Goal: Information Seeking & Learning: Learn about a topic

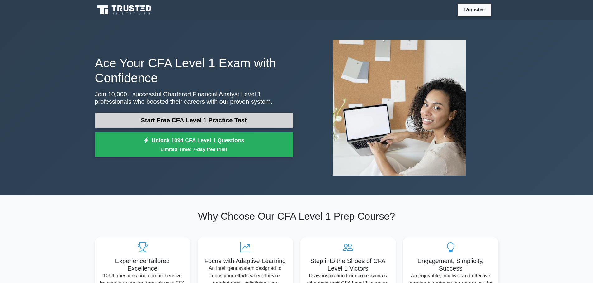
click at [234, 120] on link "Start Free CFA Level 1 Practice Test" at bounding box center [194, 120] width 198 height 15
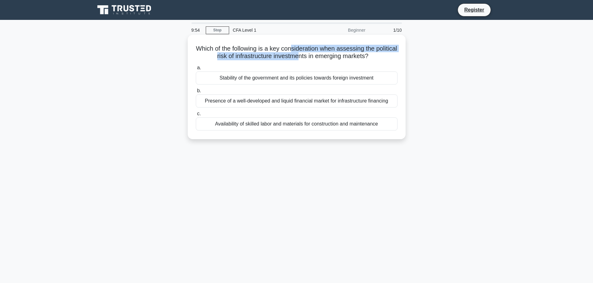
drag, startPoint x: 305, startPoint y: 48, endPoint x: 311, endPoint y: 55, distance: 9.5
click at [311, 55] on h5 "Which of the following is a key consideration when assessing the political risk…" at bounding box center [296, 53] width 203 height 16
click at [307, 102] on div "Presence of a well-developed and liquid financial market for infrastructure fin…" at bounding box center [297, 101] width 202 height 13
click at [196, 93] on input "b. Presence of a well-developed and liquid financial market for infrastructure …" at bounding box center [196, 91] width 0 height 4
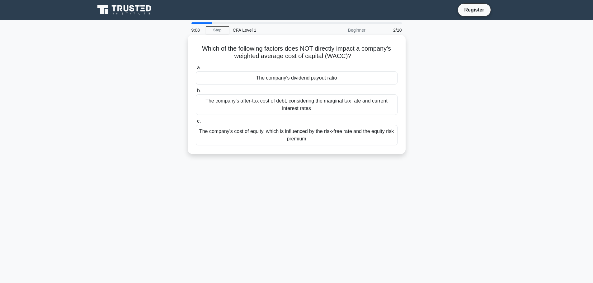
click at [341, 77] on div "The company's dividend payout ratio" at bounding box center [297, 78] width 202 height 13
click at [196, 70] on input "a. The company's dividend payout ratio" at bounding box center [196, 68] width 0 height 4
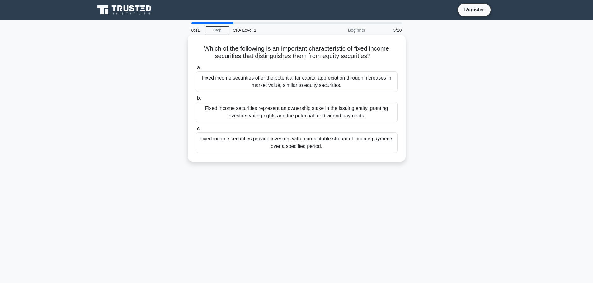
click at [339, 145] on div "Fixed income securities provide investors with a predictable stream of income p…" at bounding box center [297, 143] width 202 height 21
click at [196, 131] on input "c. Fixed income securities provide investors with a predictable stream of incom…" at bounding box center [196, 129] width 0 height 4
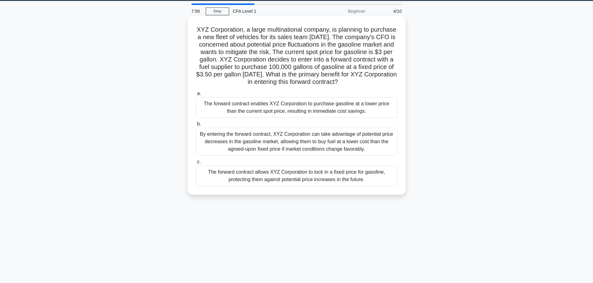
scroll to position [19, 0]
click at [315, 186] on div "The forward contract allows XYZ Corporation to lock in a fixed price for gasoli…" at bounding box center [297, 176] width 202 height 21
click at [196, 164] on input "c. The forward contract allows XYZ Corporation to lock in a fixed price for gas…" at bounding box center [196, 162] width 0 height 4
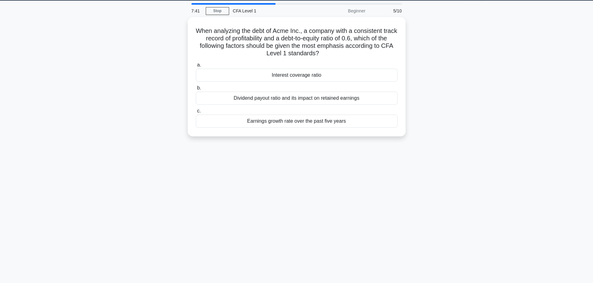
scroll to position [0, 0]
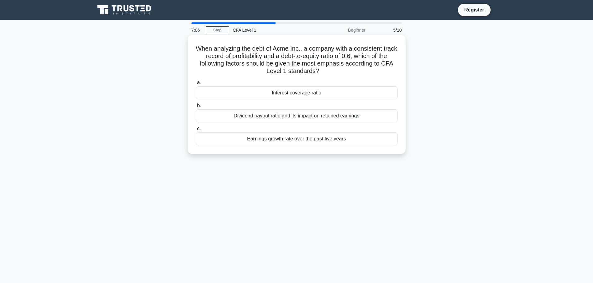
click at [324, 94] on div "Interest coverage ratio" at bounding box center [297, 92] width 202 height 13
click at [196, 85] on input "a. Interest coverage ratio" at bounding box center [196, 83] width 0 height 4
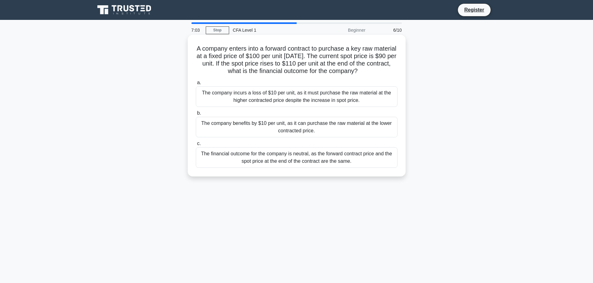
click at [275, 50] on h5 "A company enters into a forward contract to purchase a key raw material at a fi…" at bounding box center [296, 60] width 203 height 30
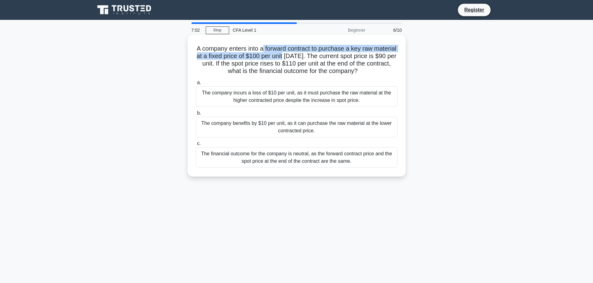
drag, startPoint x: 275, startPoint y: 50, endPoint x: 302, endPoint y: 56, distance: 28.4
click at [302, 56] on h5 "A company enters into a forward contract to purchase a key raw material at a fi…" at bounding box center [296, 60] width 203 height 30
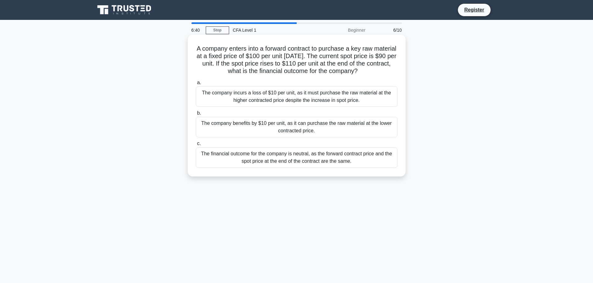
click at [265, 124] on div "The company benefits by $10 per unit, as it can purchase the raw material at th…" at bounding box center [297, 127] width 202 height 21
click at [196, 115] on input "b. The company benefits by $10 per unit, as it can purchase the raw material at…" at bounding box center [196, 113] width 0 height 4
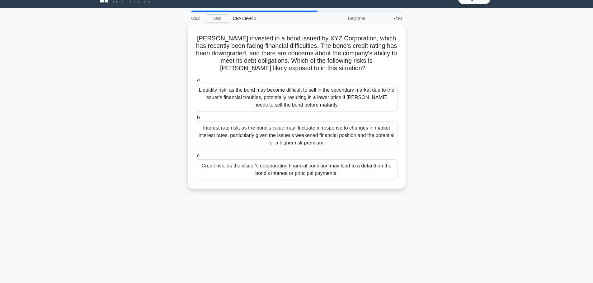
scroll to position [12, 0]
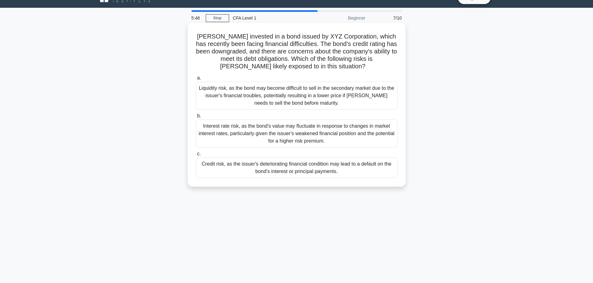
click at [326, 164] on div "Credit risk, as the issuer's deteriorating financial condition may lead to a de…" at bounding box center [297, 168] width 202 height 21
click at [196, 156] on input "c. Credit risk, as the issuer's deteriorating financial condition may lead to a…" at bounding box center [196, 154] width 0 height 4
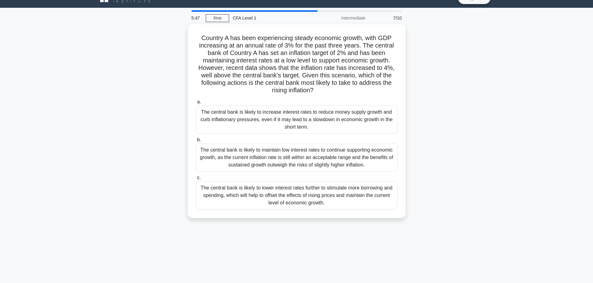
scroll to position [0, 0]
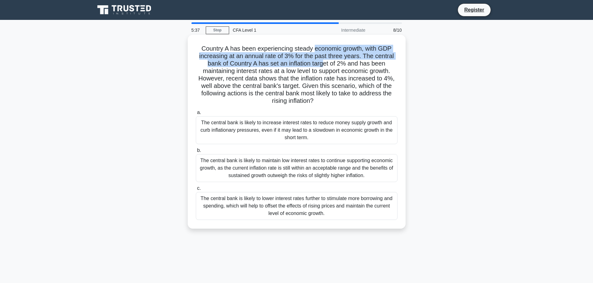
drag, startPoint x: 314, startPoint y: 48, endPoint x: 325, endPoint y: 64, distance: 20.2
click at [325, 64] on h5 "Country A has been experiencing steady economic growth, with GDP increasing at …" at bounding box center [296, 75] width 203 height 60
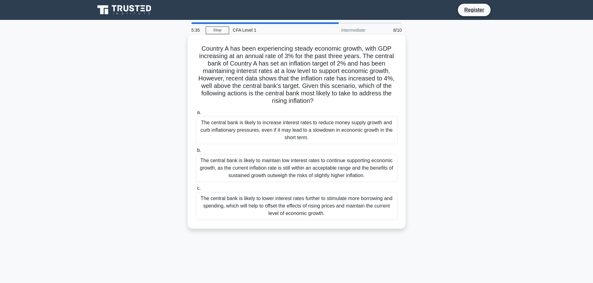
click at [328, 71] on h5 "Country A has been experiencing steady economic growth, with GDP increasing at …" at bounding box center [296, 75] width 203 height 60
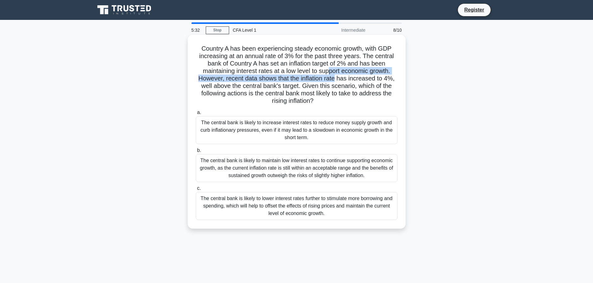
drag, startPoint x: 328, startPoint y: 71, endPoint x: 336, endPoint y: 77, distance: 10.4
click at [336, 77] on h5 "Country A has been experiencing steady economic growth, with GDP increasing at …" at bounding box center [296, 75] width 203 height 60
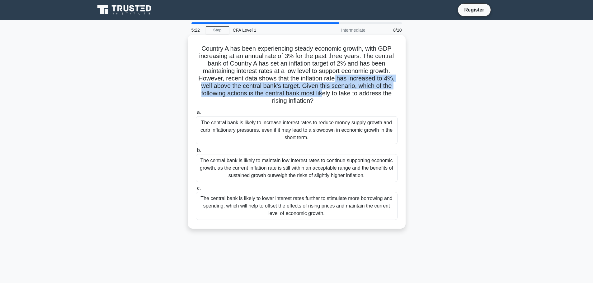
drag, startPoint x: 336, startPoint y: 77, endPoint x: 322, endPoint y: 96, distance: 23.7
click at [322, 96] on h5 "Country A has been experiencing steady economic growth, with GDP increasing at …" at bounding box center [296, 75] width 203 height 60
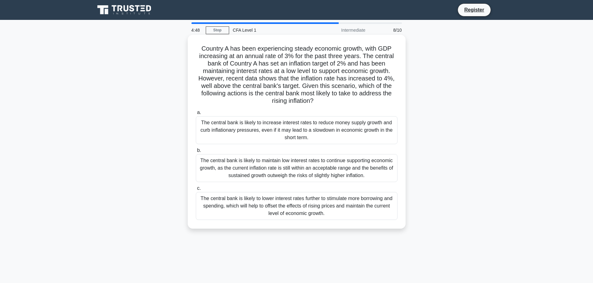
click at [318, 206] on div "The central bank is likely to lower interest rates further to stimulate more bo…" at bounding box center [297, 206] width 202 height 28
click at [196, 191] on input "c. The central bank is likely to lower interest rates further to stimulate more…" at bounding box center [196, 189] width 0 height 4
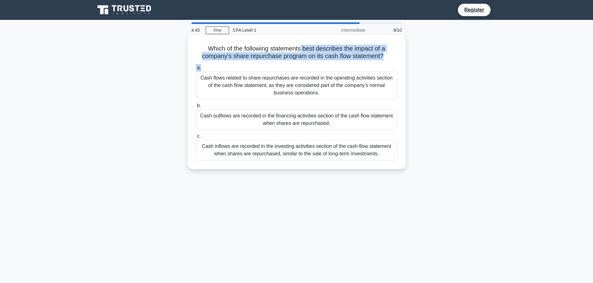
drag, startPoint x: 315, startPoint y: 62, endPoint x: 303, endPoint y: 53, distance: 16.0
click at [303, 53] on div "Which of the following statements best describes the impact of a company's shar…" at bounding box center [296, 101] width 213 height 129
click at [303, 53] on h5 "Which of the following statements best describes the impact of a company's shar…" at bounding box center [296, 53] width 203 height 16
drag, startPoint x: 303, startPoint y: 53, endPoint x: 306, endPoint y: 58, distance: 6.4
click at [306, 58] on h5 "Which of the following statements best describes the impact of a company's shar…" at bounding box center [296, 53] width 203 height 16
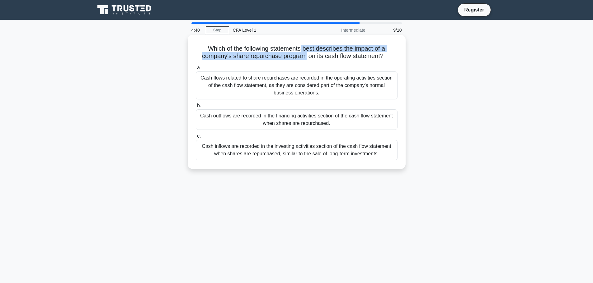
click at [306, 58] on h5 "Which of the following statements best describes the impact of a company's shar…" at bounding box center [296, 53] width 203 height 16
drag, startPoint x: 302, startPoint y: 52, endPoint x: 303, endPoint y: 57, distance: 4.9
click at [303, 57] on h5 "Which of the following statements best describes the impact of a company's shar…" at bounding box center [296, 53] width 203 height 16
click at [274, 169] on div "Which of the following statements best describes the impact of a company's shar…" at bounding box center [297, 102] width 218 height 134
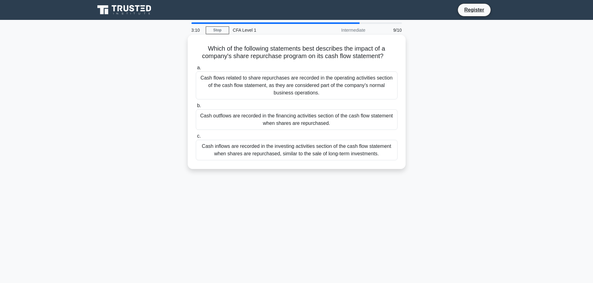
click at [366, 95] on div "Cash flows related to share repurchases are recorded in the operating activitie…" at bounding box center [297, 86] width 202 height 28
click at [196, 70] on input "a. Cash flows related to share repurchases are recorded in the operating activi…" at bounding box center [196, 68] width 0 height 4
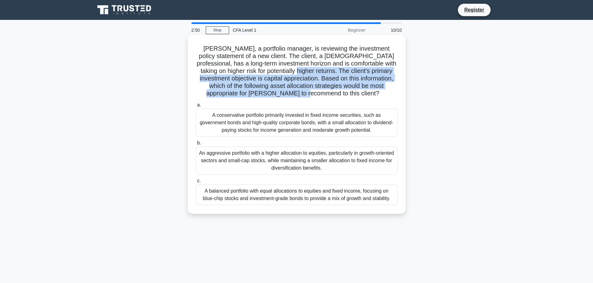
drag, startPoint x: 343, startPoint y: 95, endPoint x: 273, endPoint y: 71, distance: 73.7
click at [273, 71] on h5 "John, a portfolio manager, is reviewing the investment policy statement of a ne…" at bounding box center [296, 71] width 203 height 53
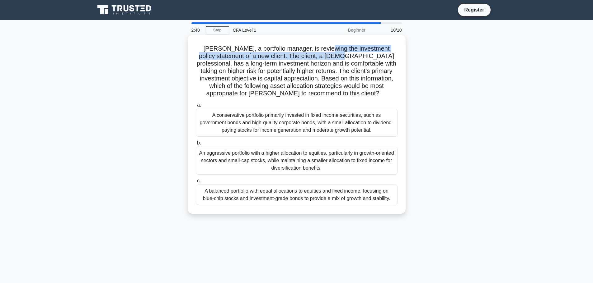
drag, startPoint x: 317, startPoint y: 52, endPoint x: 319, endPoint y: 56, distance: 4.5
click at [319, 56] on h5 "John, a portfolio manager, is reviewing the investment policy statement of a ne…" at bounding box center [296, 71] width 203 height 53
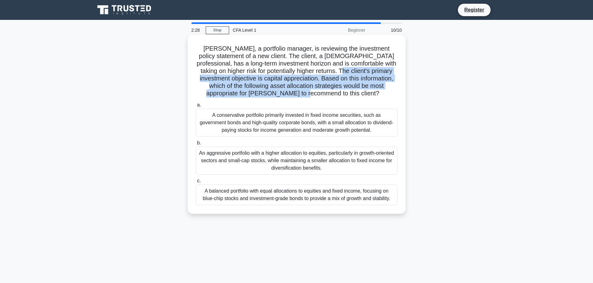
drag, startPoint x: 319, startPoint y: 68, endPoint x: 343, endPoint y: 92, distance: 33.9
click at [343, 92] on h5 "John, a portfolio manager, is reviewing the investment policy statement of a ne…" at bounding box center [296, 71] width 203 height 53
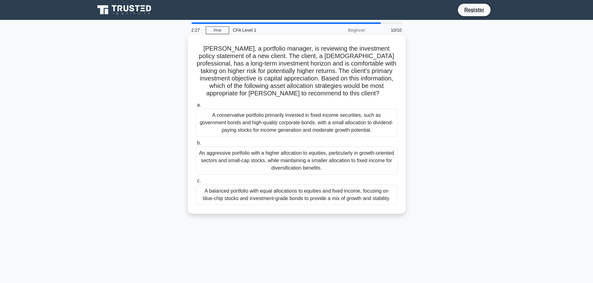
click at [343, 92] on h5 "John, a portfolio manager, is reviewing the investment policy statement of a ne…" at bounding box center [296, 71] width 203 height 53
click at [360, 160] on div "An aggressive portfolio with a higher allocation to equities, particularly in g…" at bounding box center [297, 161] width 202 height 28
click at [196, 145] on input "b. An aggressive portfolio with a higher allocation to equities, particularly i…" at bounding box center [196, 143] width 0 height 4
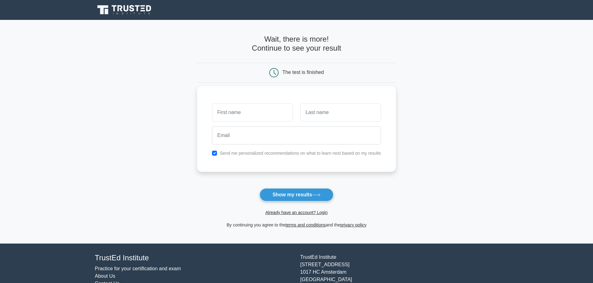
click at [252, 106] on input "text" at bounding box center [252, 113] width 81 height 18
type input "[PERSON_NAME]"
click at [344, 120] on input "text" at bounding box center [340, 113] width 81 height 18
type input "Tosh"
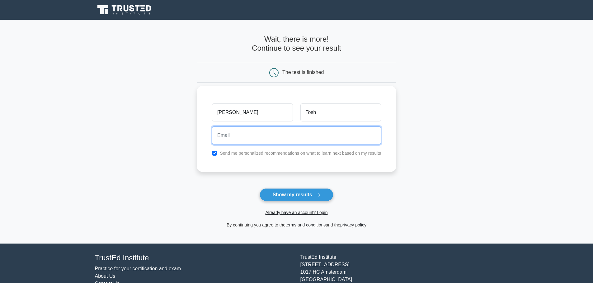
click at [314, 137] on input "email" at bounding box center [296, 136] width 169 height 18
type input "ryantosh13@gmail.com"
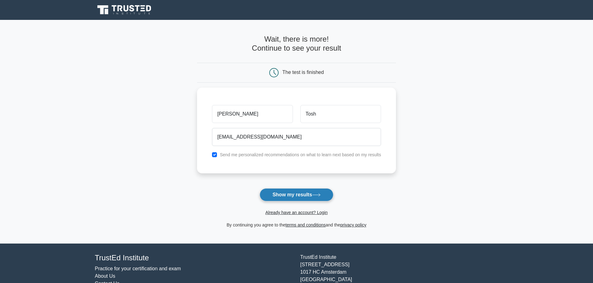
click at [281, 196] on button "Show my results" at bounding box center [295, 195] width 73 height 13
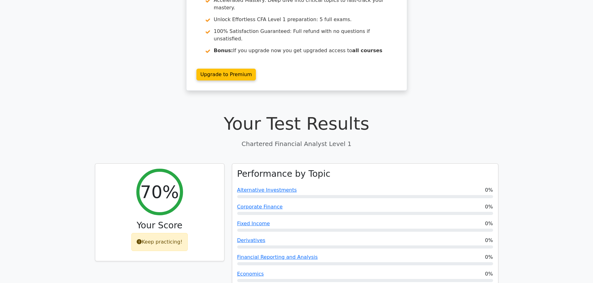
scroll to position [73, 0]
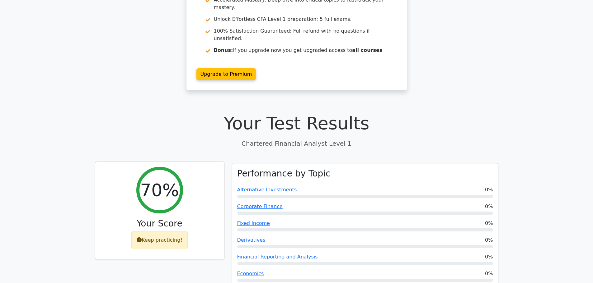
click at [137, 231] on div "Keep practicing!" at bounding box center [159, 240] width 56 height 18
click at [140, 238] on icon at bounding box center [139, 240] width 5 height 5
click at [141, 238] on icon at bounding box center [139, 240] width 5 height 5
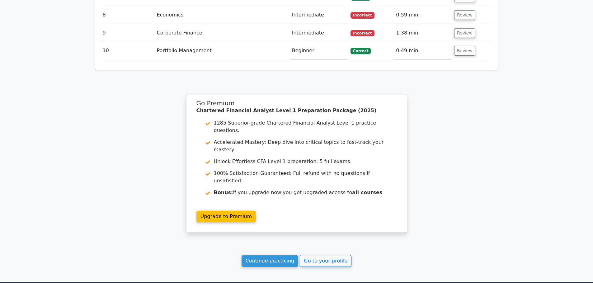
scroll to position [929, 0]
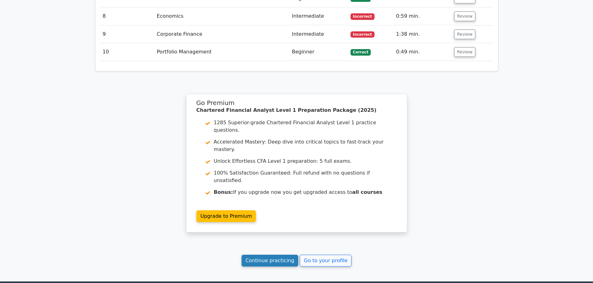
click at [266, 255] on link "Continue practicing" at bounding box center [269, 261] width 57 height 12
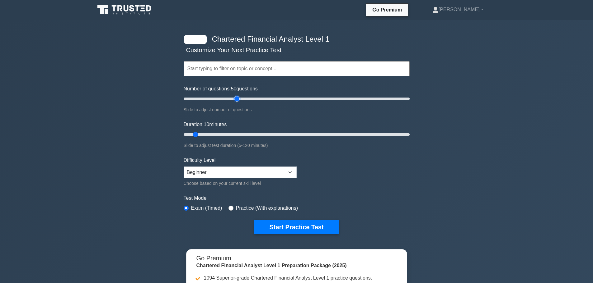
drag, startPoint x: 192, startPoint y: 98, endPoint x: 238, endPoint y: 102, distance: 45.9
click at [238, 102] on input "Number of questions: 50 questions" at bounding box center [297, 98] width 226 height 7
click at [240, 70] on input "text" at bounding box center [297, 68] width 226 height 15
click at [174, 108] on div "Chartered Financial Analyst Level 1 Customize Your Next Practice Test Topics Qu…" at bounding box center [296, 197] width 593 height 355
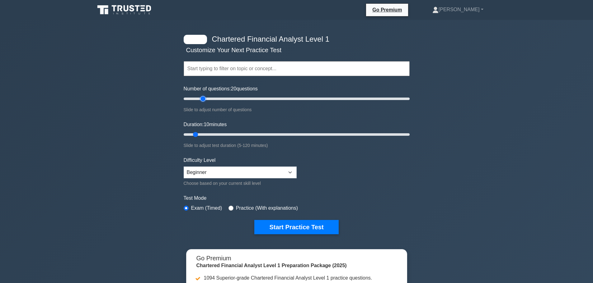
drag, startPoint x: 238, startPoint y: 97, endPoint x: 204, endPoint y: 96, distance: 34.2
type input "20"
click at [204, 96] on input "Number of questions: 20 questions" at bounding box center [297, 98] width 226 height 7
drag, startPoint x: 195, startPoint y: 134, endPoint x: 232, endPoint y: 132, distance: 37.4
type input "30"
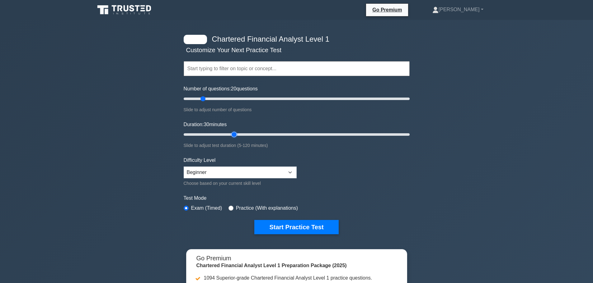
click at [232, 132] on input "Duration: 30 minutes" at bounding box center [297, 134] width 226 height 7
click at [243, 173] on select "Beginner Intermediate Expert" at bounding box center [240, 173] width 113 height 12
select select "intermediate"
click at [184, 167] on select "Beginner Intermediate Expert" at bounding box center [240, 173] width 113 height 12
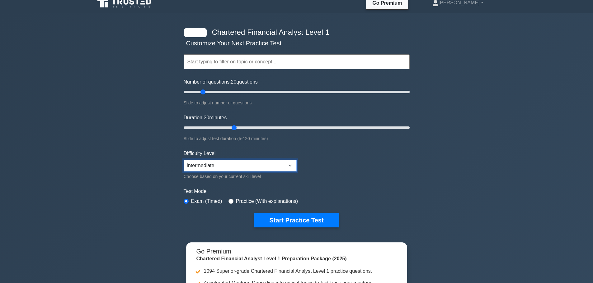
scroll to position [7, 0]
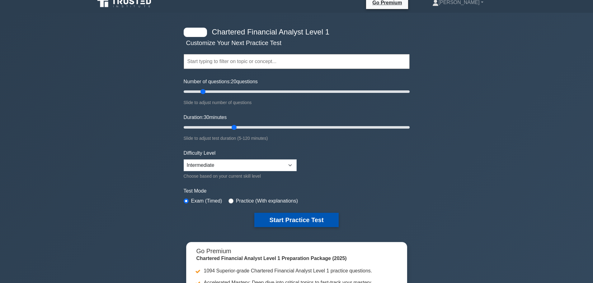
click at [280, 224] on button "Start Practice Test" at bounding box center [296, 220] width 84 height 14
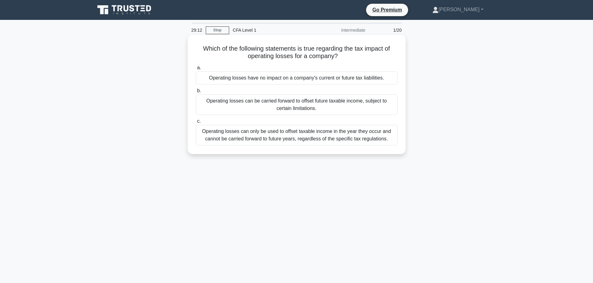
drag, startPoint x: 341, startPoint y: 57, endPoint x: 338, endPoint y: 48, distance: 9.3
click at [338, 48] on h5 "Which of the following statements is true regarding the tax impact of operating…" at bounding box center [296, 53] width 203 height 16
click at [338, 59] on h5 "Which of the following statements is true regarding the tax impact of operating…" at bounding box center [296, 53] width 203 height 16
drag, startPoint x: 338, startPoint y: 59, endPoint x: 317, endPoint y: 50, distance: 22.4
click at [317, 50] on h5 "Which of the following statements is true regarding the tax impact of operating…" at bounding box center [296, 53] width 203 height 16
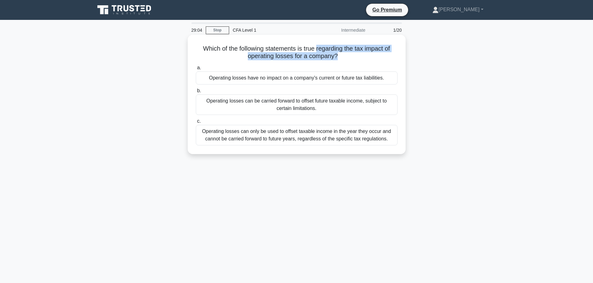
click at [317, 50] on h5 "Which of the following statements is true regarding the tax impact of operating…" at bounding box center [296, 53] width 203 height 16
click at [281, 103] on div "Operating losses can be carried forward to offset future taxable income, subjec…" at bounding box center [297, 105] width 202 height 21
click at [196, 93] on input "b. Operating losses can be carried forward to offset future taxable income, sub…" at bounding box center [196, 91] width 0 height 4
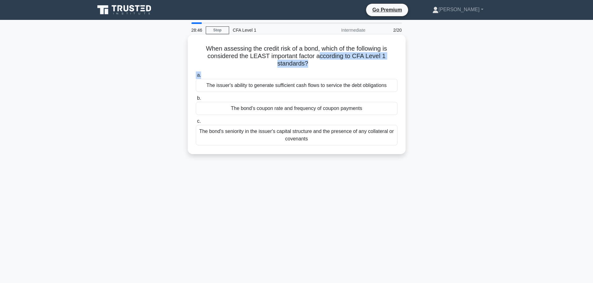
drag, startPoint x: 315, startPoint y: 71, endPoint x: 320, endPoint y: 53, distance: 18.6
click at [320, 53] on div "When assessing the credit risk of a bond, which of the following is considered …" at bounding box center [296, 94] width 213 height 114
click at [320, 53] on h5 "When assessing the credit risk of a bond, which of the following is considered …" at bounding box center [296, 56] width 203 height 23
click at [267, 110] on div "The bond's coupon rate and frequency of coupon payments" at bounding box center [297, 108] width 202 height 13
click at [196, 100] on input "b. The bond's coupon rate and frequency of coupon payments" at bounding box center [196, 98] width 0 height 4
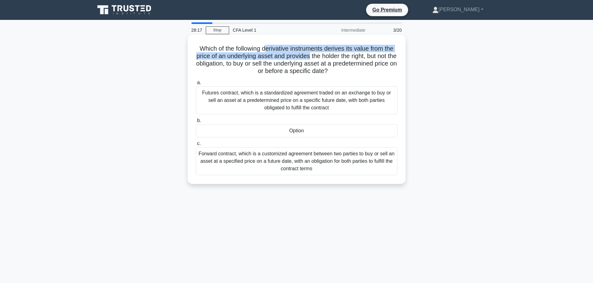
drag, startPoint x: 265, startPoint y: 48, endPoint x: 313, endPoint y: 54, distance: 47.8
click at [313, 54] on h5 "Which of the following derivative instruments derives its value from the price …" at bounding box center [296, 60] width 203 height 30
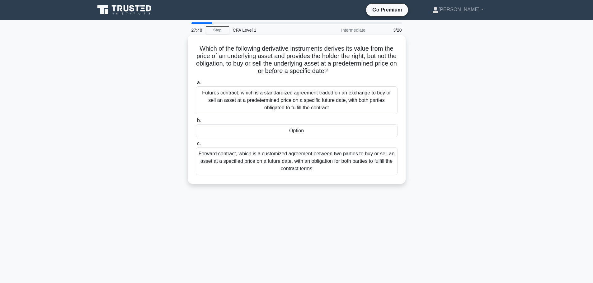
click at [287, 130] on div "Option" at bounding box center [297, 130] width 202 height 13
click at [196, 123] on input "b. Option" at bounding box center [196, 121] width 0 height 4
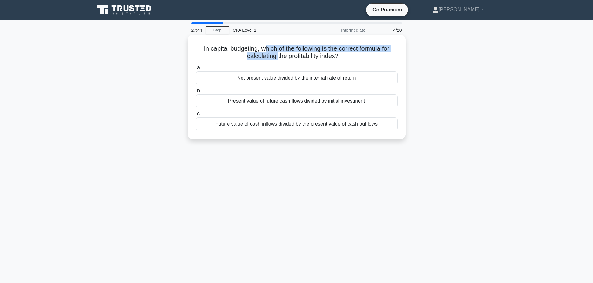
drag, startPoint x: 265, startPoint y: 49, endPoint x: 277, endPoint y: 55, distance: 13.5
click at [277, 55] on h5 "In capital budgeting, which of the following is the correct formula for calcula…" at bounding box center [296, 53] width 203 height 16
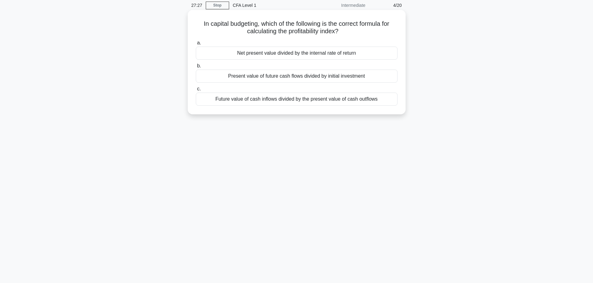
scroll to position [25, 0]
click at [303, 53] on div "Net present value divided by the internal rate of return" at bounding box center [297, 53] width 202 height 13
click at [196, 45] on input "a. Net present value divided by the internal rate of return" at bounding box center [196, 43] width 0 height 4
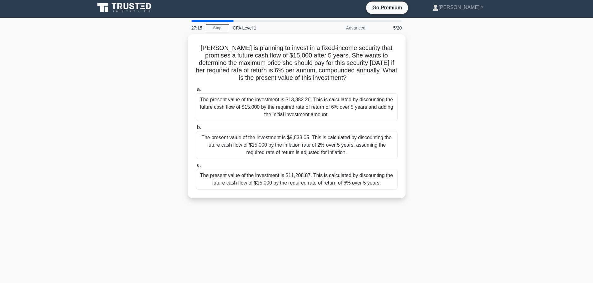
scroll to position [0, 0]
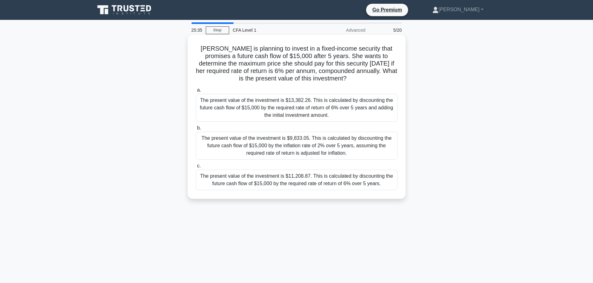
click at [270, 176] on div "The present value of the investment is $11,208.87. This is calculated by discou…" at bounding box center [297, 180] width 202 height 21
click at [196, 168] on input "c. The present value of the investment is $11,208.87. This is calculated by dis…" at bounding box center [196, 166] width 0 height 4
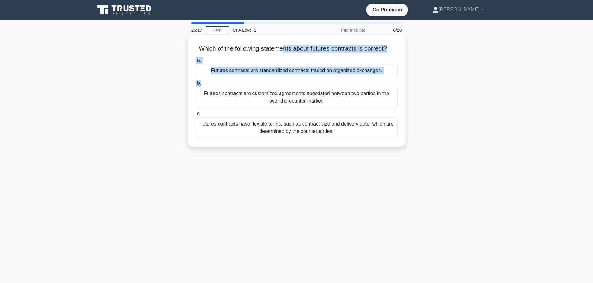
drag, startPoint x: 287, startPoint y: 48, endPoint x: 284, endPoint y: 88, distance: 39.9
click at [284, 88] on div "Which of the following statements about futures contracts is correct? .spinner_…" at bounding box center [296, 90] width 213 height 107
click at [284, 88] on label "b. Futures contracts are customized agreements negotiated between two parties i…" at bounding box center [297, 94] width 202 height 28
click at [196, 86] on input "b. Futures contracts are customized agreements negotiated between two parties i…" at bounding box center [196, 84] width 0 height 4
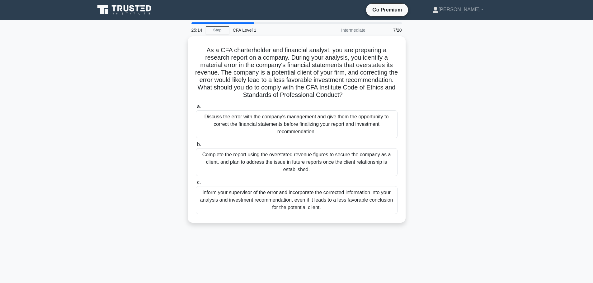
click at [164, 97] on div "As a CFA charterholder and financial analyst, you are preparing a research repo…" at bounding box center [296, 133] width 411 height 194
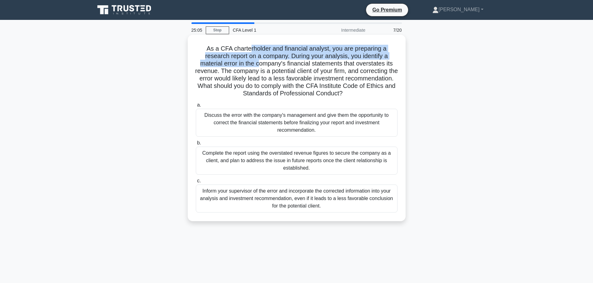
drag, startPoint x: 248, startPoint y: 49, endPoint x: 260, endPoint y: 66, distance: 20.5
click at [260, 66] on h5 "As a CFA charterholder and financial analyst, you are preparing a research repo…" at bounding box center [296, 71] width 203 height 53
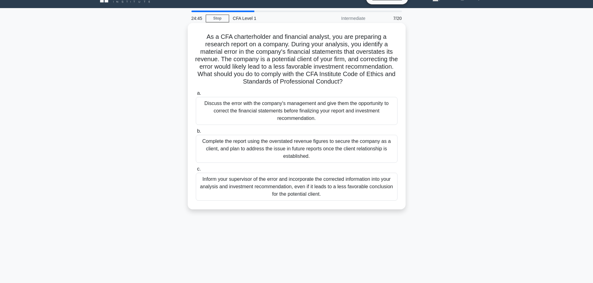
scroll to position [12, 0]
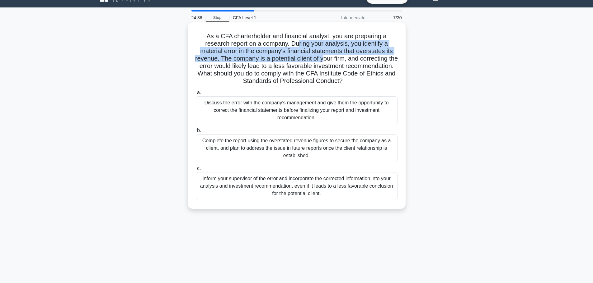
drag, startPoint x: 297, startPoint y: 42, endPoint x: 330, endPoint y: 61, distance: 37.9
click at [330, 61] on h5 "As a CFA charterholder and financial analyst, you are preparing a research repo…" at bounding box center [296, 58] width 203 height 53
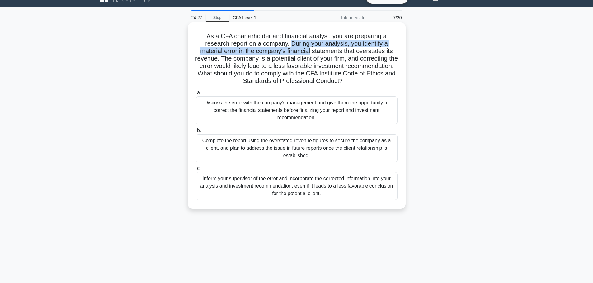
drag, startPoint x: 292, startPoint y: 44, endPoint x: 310, endPoint y: 49, distance: 18.6
click at [310, 49] on h5 "As a CFA charterholder and financial analyst, you are preparing a research repo…" at bounding box center [296, 58] width 203 height 53
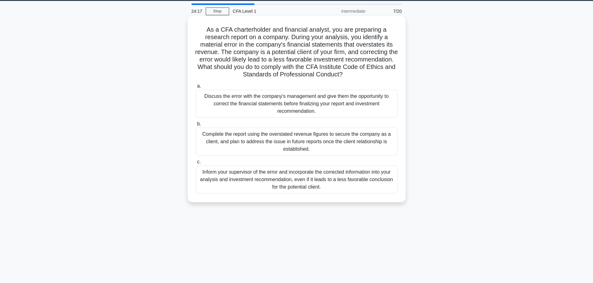
scroll to position [19, 0]
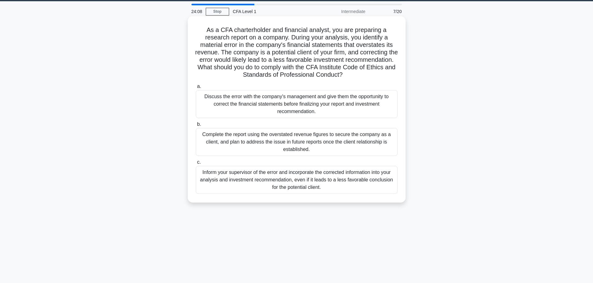
click at [311, 189] on div "Inform your supervisor of the error and incorporate the corrected information i…" at bounding box center [297, 180] width 202 height 28
click at [196, 165] on input "c. Inform your supervisor of the error and incorporate the corrected informatio…" at bounding box center [196, 163] width 0 height 4
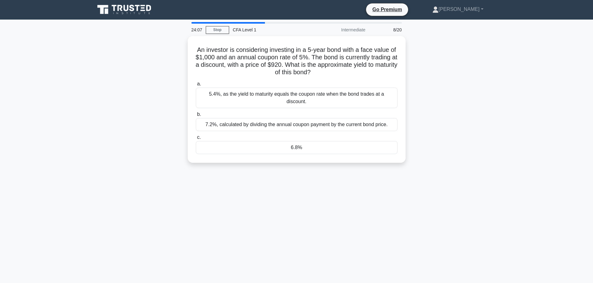
scroll to position [0, 0]
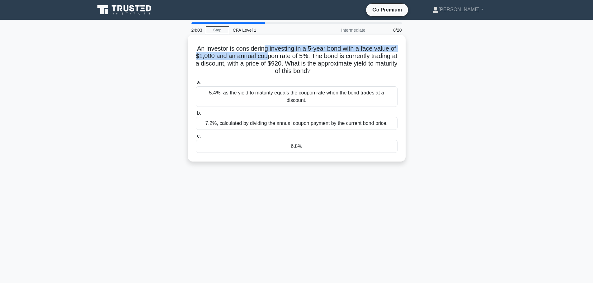
drag, startPoint x: 265, startPoint y: 50, endPoint x: 283, endPoint y: 55, distance: 18.0
click at [283, 55] on h5 "An investor is considering investing in a 5-year bond with a face value of $1,0…" at bounding box center [296, 60] width 203 height 30
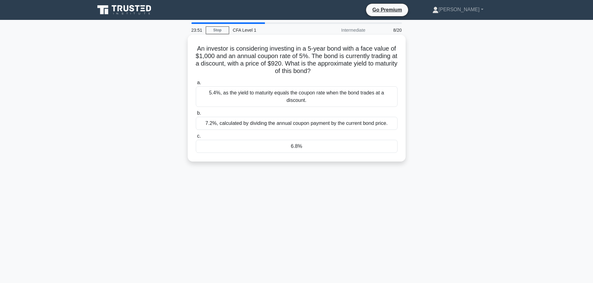
click at [283, 55] on h5 "An investor is considering investing in a 5-year bond with a face value of $1,0…" at bounding box center [296, 60] width 203 height 30
click at [309, 140] on div "6.8%" at bounding box center [297, 146] width 202 height 13
click at [196, 137] on input "c. 6.8%" at bounding box center [196, 136] width 0 height 4
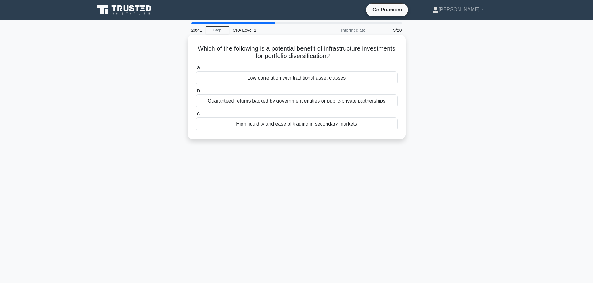
click at [320, 80] on div "Low correlation with traditional asset classes" at bounding box center [297, 78] width 202 height 13
click at [196, 70] on input "a. Low correlation with traditional asset classes" at bounding box center [196, 68] width 0 height 4
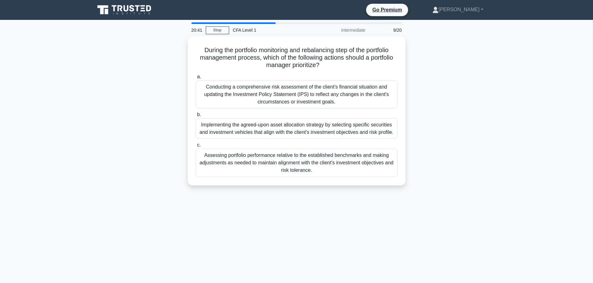
click at [320, 80] on label "a. Conducting a comprehensive risk assessment of the client's financial situati…" at bounding box center [297, 90] width 202 height 35
click at [196, 79] on input "a. Conducting a comprehensive risk assessment of the client's financial situati…" at bounding box center [196, 77] width 0 height 4
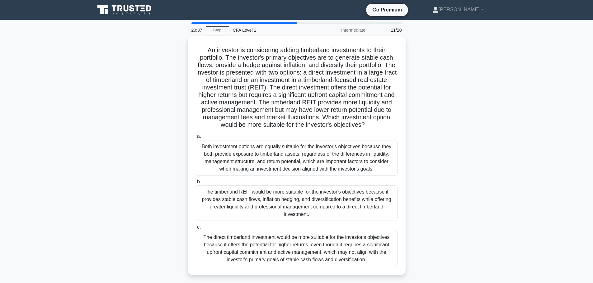
click at [288, 23] on div at bounding box center [243, 23] width 105 height 2
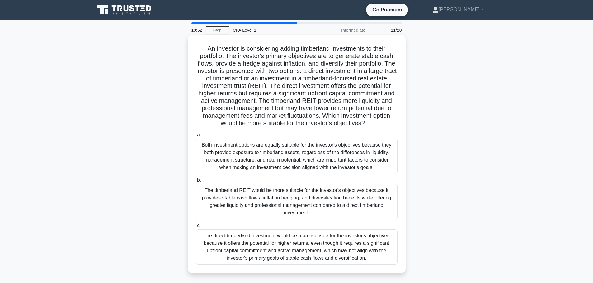
drag, startPoint x: 316, startPoint y: 130, endPoint x: 301, endPoint y: 100, distance: 33.3
click at [301, 100] on h5 "An investor is considering adding timberland investments to their portfolio. Th…" at bounding box center [296, 86] width 203 height 83
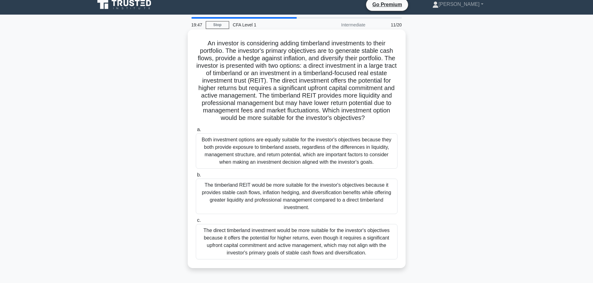
scroll to position [5, 0]
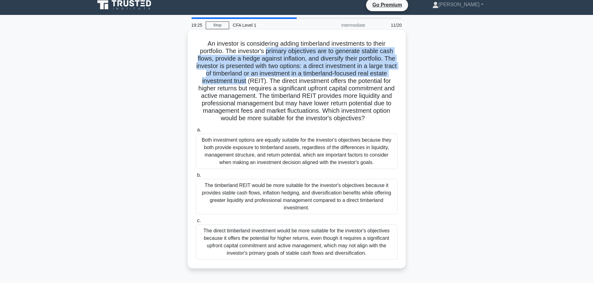
drag, startPoint x: 267, startPoint y: 53, endPoint x: 273, endPoint y: 82, distance: 29.5
click at [273, 82] on h5 "An investor is considering adding timberland investments to their portfolio. Th…" at bounding box center [296, 81] width 203 height 83
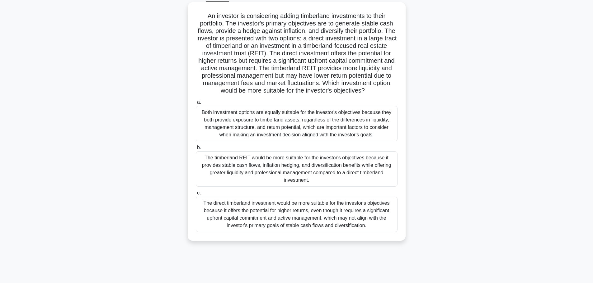
scroll to position [32, 0]
click at [291, 130] on div "Both investment options are equally suitable for the investor's objectives beca…" at bounding box center [297, 123] width 202 height 35
click at [196, 105] on input "a. Both investment options are equally suitable for the investor's objectives b…" at bounding box center [196, 103] width 0 height 4
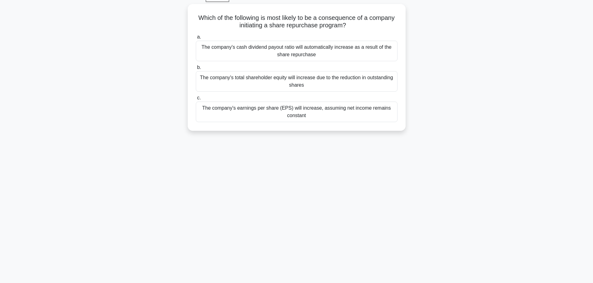
scroll to position [0, 0]
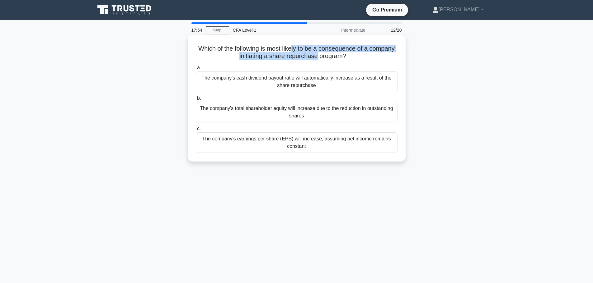
drag, startPoint x: 291, startPoint y: 48, endPoint x: 317, endPoint y: 56, distance: 26.9
click at [317, 56] on h5 "Which of the following is most likely to be a consequence of a company initiati…" at bounding box center [296, 53] width 203 height 16
drag, startPoint x: 315, startPoint y: 56, endPoint x: 312, endPoint y: 49, distance: 7.0
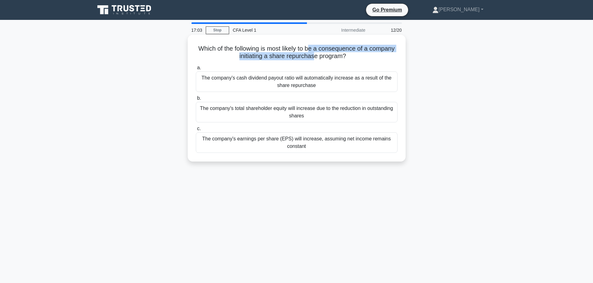
click at [312, 49] on h5 "Which of the following is most likely to be a consequence of a company initiati…" at bounding box center [296, 53] width 203 height 16
click at [312, 80] on div "The company's cash dividend payout ratio will automatically increase as a resul…" at bounding box center [297, 82] width 202 height 21
click at [196, 70] on input "a. The company's cash dividend payout ratio will automatically increase as a re…" at bounding box center [196, 68] width 0 height 4
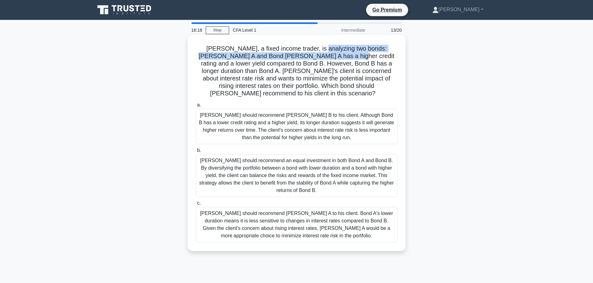
drag, startPoint x: 308, startPoint y: 49, endPoint x: 311, endPoint y: 56, distance: 7.9
click at [311, 56] on h5 "Tom, a fixed income trader, is analyzing two bonds: Bond A and Bond B. Bond A h…" at bounding box center [296, 71] width 203 height 53
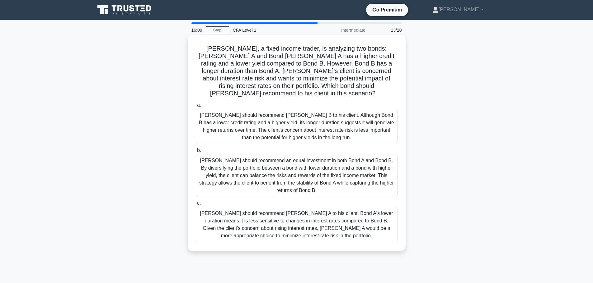
click at [310, 68] on h5 "Tom, a fixed income trader, is analyzing two bonds: Bond A and Bond B. Bond A h…" at bounding box center [296, 71] width 203 height 53
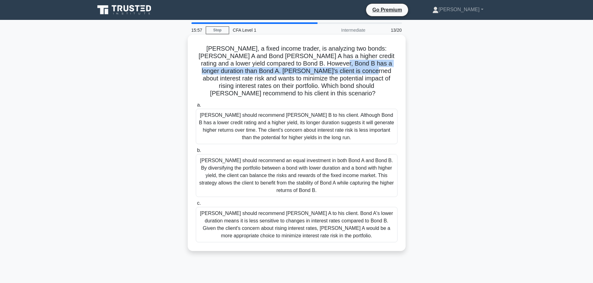
drag, startPoint x: 299, startPoint y: 63, endPoint x: 310, endPoint y: 70, distance: 12.3
click at [310, 70] on h5 "Tom, a fixed income trader, is analyzing two bonds: Bond A and Bond B. Bond A h…" at bounding box center [296, 71] width 203 height 53
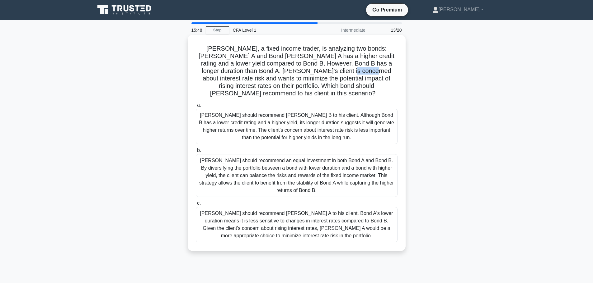
drag, startPoint x: 310, startPoint y: 70, endPoint x: 289, endPoint y: 72, distance: 20.4
click at [289, 72] on h5 "Tom, a fixed income trader, is analyzing two bonds: Bond A and Bond B. Bond A h…" at bounding box center [296, 71] width 203 height 53
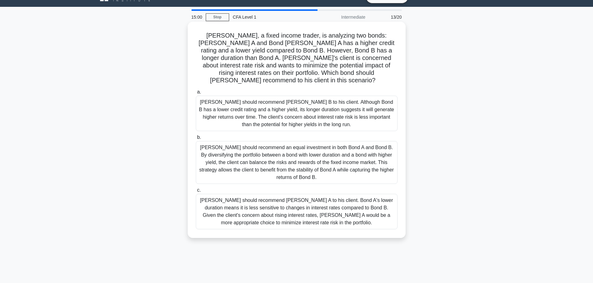
scroll to position [13, 0]
click at [353, 155] on div "Tom should recommend an equal investment in both Bond A and Bond B. By diversif…" at bounding box center [297, 162] width 202 height 43
click at [196, 139] on input "b. Tom should recommend an equal investment in both Bond A and Bond B. By diver…" at bounding box center [196, 137] width 0 height 4
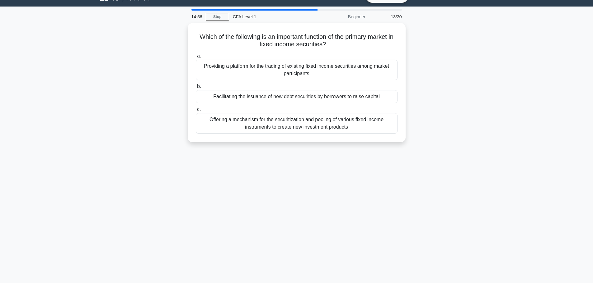
scroll to position [0, 0]
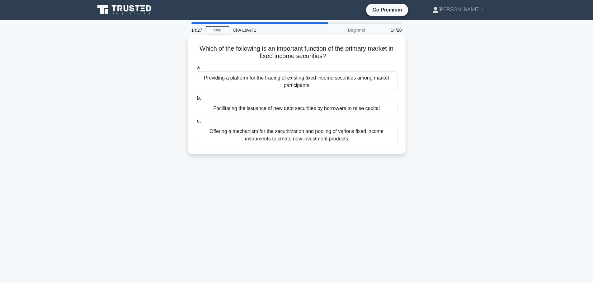
click at [319, 136] on div "Offering a mechanism for the securitization and pooling of various fixed income…" at bounding box center [297, 135] width 202 height 21
click at [196, 124] on input "c. Offering a mechanism for the securitization and pooling of various fixed inc…" at bounding box center [196, 121] width 0 height 4
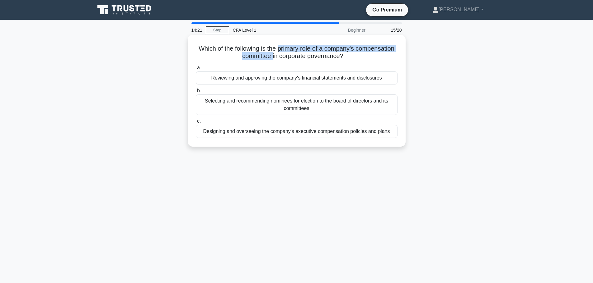
drag, startPoint x: 298, startPoint y: 48, endPoint x: 292, endPoint y: 59, distance: 12.0
click at [292, 59] on h5 "Which of the following is the primary role of a company's compensation committe…" at bounding box center [296, 53] width 203 height 16
click at [248, 133] on div "Designing and overseeing the company's executive compensation policies and plans" at bounding box center [297, 131] width 202 height 13
click at [196, 124] on input "c. Designing and overseeing the company's executive compensation policies and p…" at bounding box center [196, 121] width 0 height 4
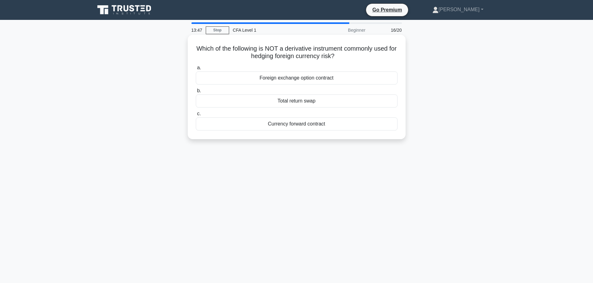
click at [301, 78] on div "Foreign exchange option contract" at bounding box center [297, 78] width 202 height 13
click at [196, 70] on input "a. Foreign exchange option contract" at bounding box center [196, 68] width 0 height 4
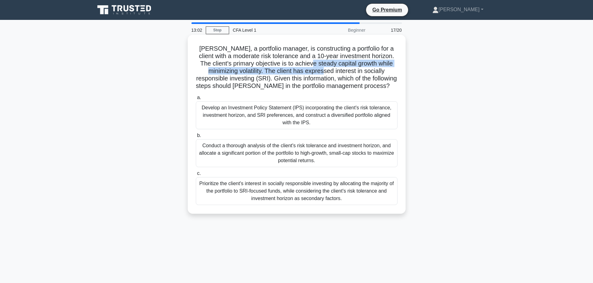
drag, startPoint x: 302, startPoint y: 64, endPoint x: 314, endPoint y: 70, distance: 13.2
click at [314, 70] on h5 "Sarah, a portfolio manager, is constructing a portfolio for a client with a mod…" at bounding box center [296, 67] width 203 height 45
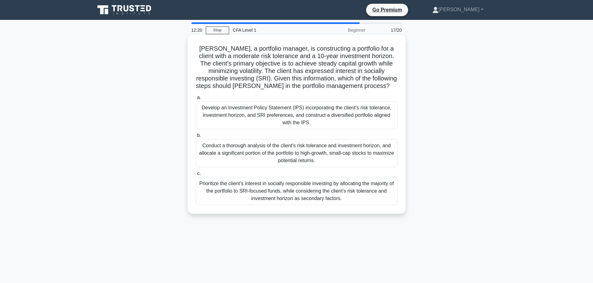
click at [307, 118] on div "Develop an Investment Policy Statement (IPS) incorporating the client's risk to…" at bounding box center [297, 115] width 202 height 28
click at [196, 100] on input "a. Develop an Investment Policy Statement (IPS) incorporating the client's risk…" at bounding box center [196, 98] width 0 height 4
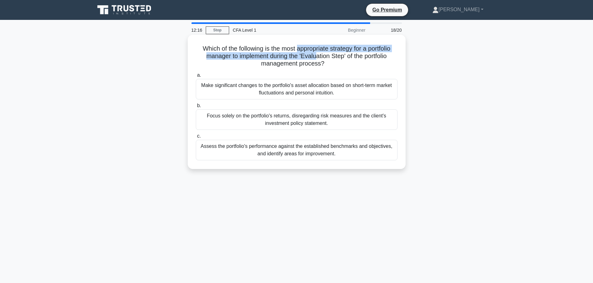
drag, startPoint x: 296, startPoint y: 48, endPoint x: 316, endPoint y: 55, distance: 22.0
click at [316, 55] on h5 "Which of the following is the most appropriate strategy for a portfolio manager…" at bounding box center [296, 56] width 203 height 23
click at [294, 150] on div "Assess the portfolio's performance against the established benchmarks and objec…" at bounding box center [297, 150] width 202 height 21
click at [196, 138] on input "c. Assess the portfolio's performance against the established benchmarks and ob…" at bounding box center [196, 136] width 0 height 4
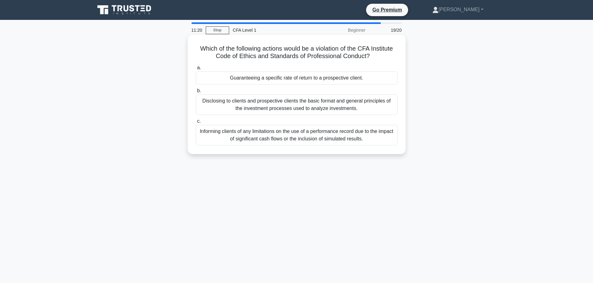
click at [260, 77] on div "Guaranteeing a specific rate of return to a prospective client." at bounding box center [297, 78] width 202 height 13
click at [196, 70] on input "a. Guaranteeing a specific rate of return to a prospective client." at bounding box center [196, 68] width 0 height 4
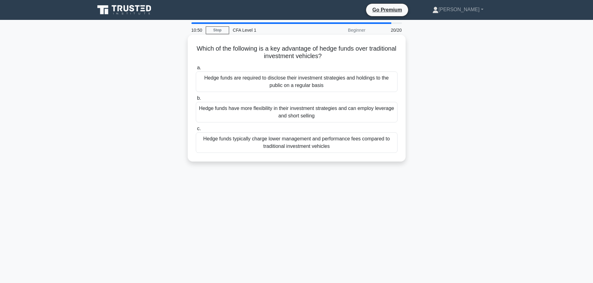
click at [309, 109] on div "Hedge funds have more flexibility in their investment strategies and can employ…" at bounding box center [297, 112] width 202 height 21
click at [196, 100] on input "b. Hedge funds have more flexibility in their investment strategies and can emp…" at bounding box center [196, 98] width 0 height 4
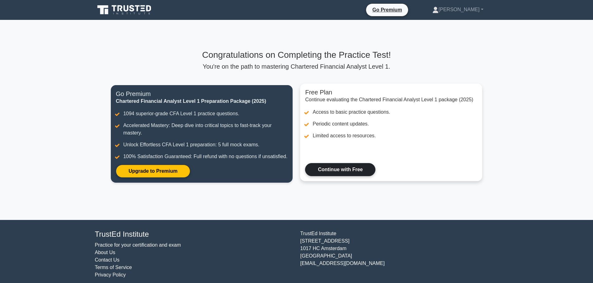
click at [349, 169] on link "Continue with Free" at bounding box center [340, 169] width 70 height 13
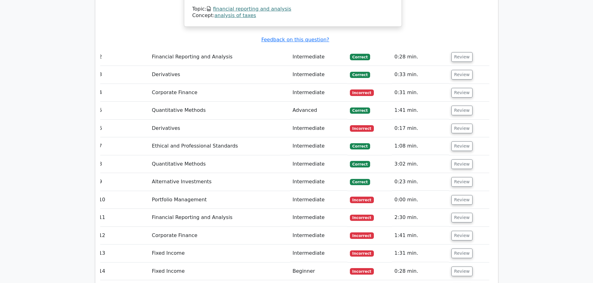
scroll to position [782, 0]
click at [316, 192] on td "Intermediate" at bounding box center [318, 201] width 57 height 18
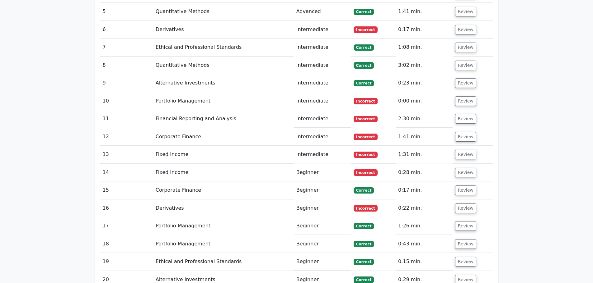
scroll to position [882, 0]
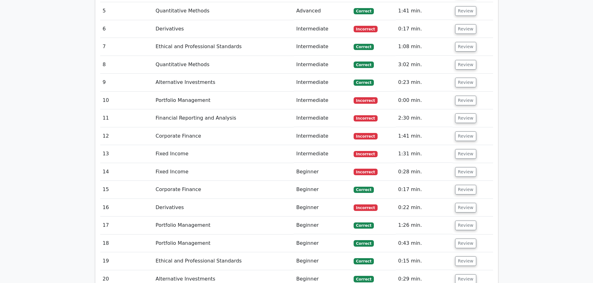
click at [236, 163] on td "Fixed Income" at bounding box center [223, 172] width 141 height 18
click at [225, 163] on td "Fixed Income" at bounding box center [223, 172] width 141 height 18
